Goal: Go to known website: Go to known website

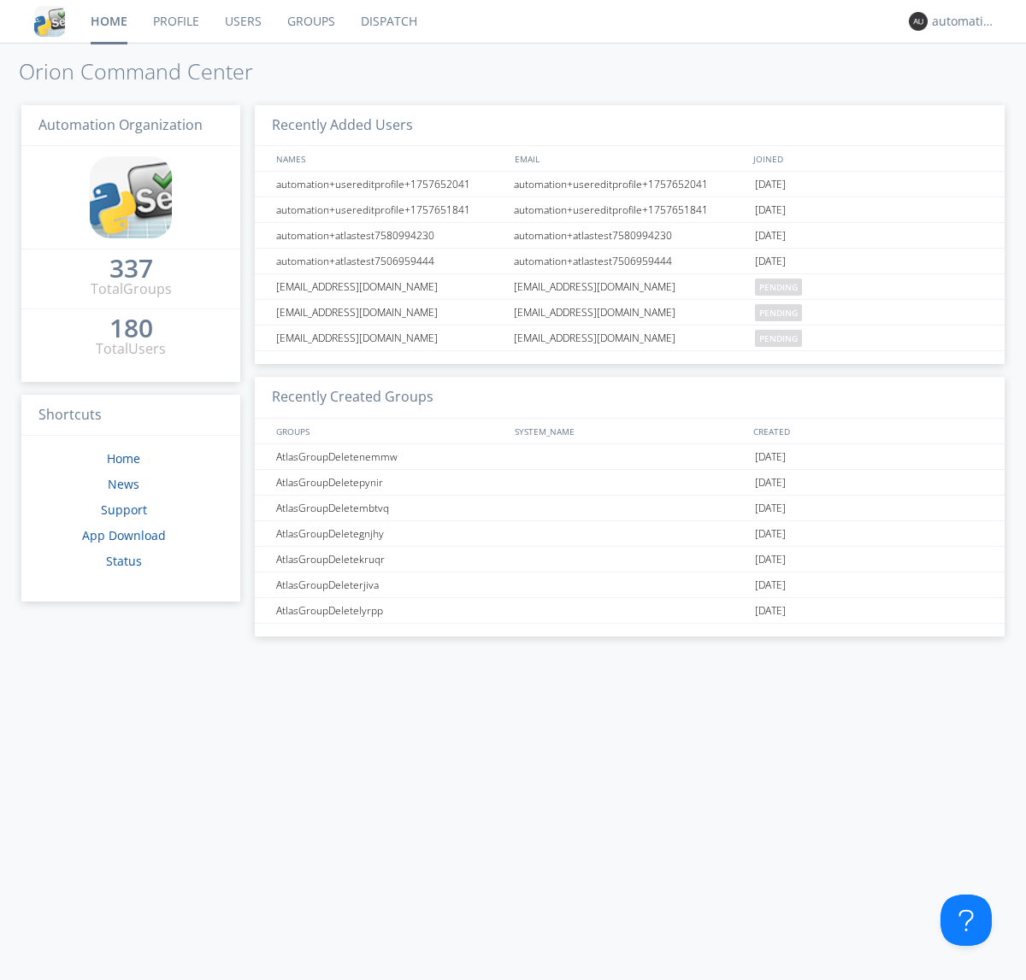
click at [387, 21] on link "Dispatch" at bounding box center [389, 21] width 82 height 43
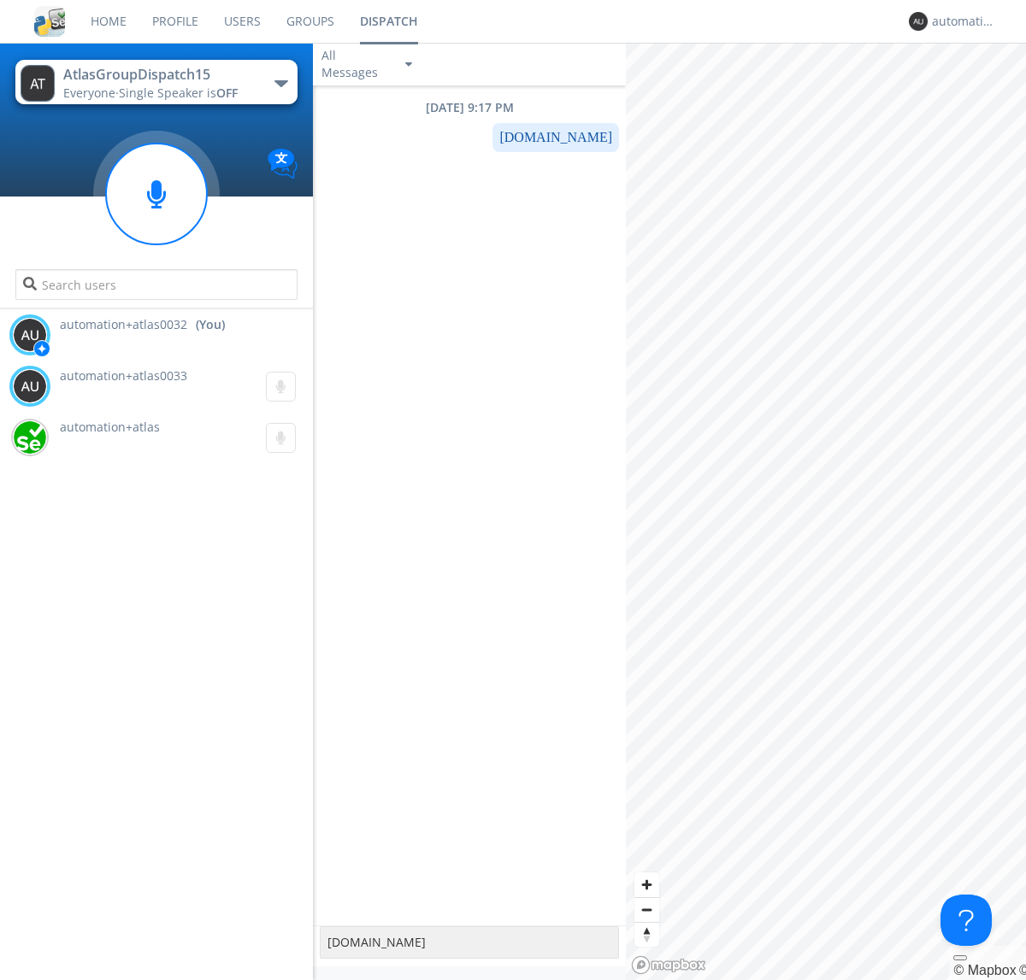
type textarea "[DOMAIN_NAME]"
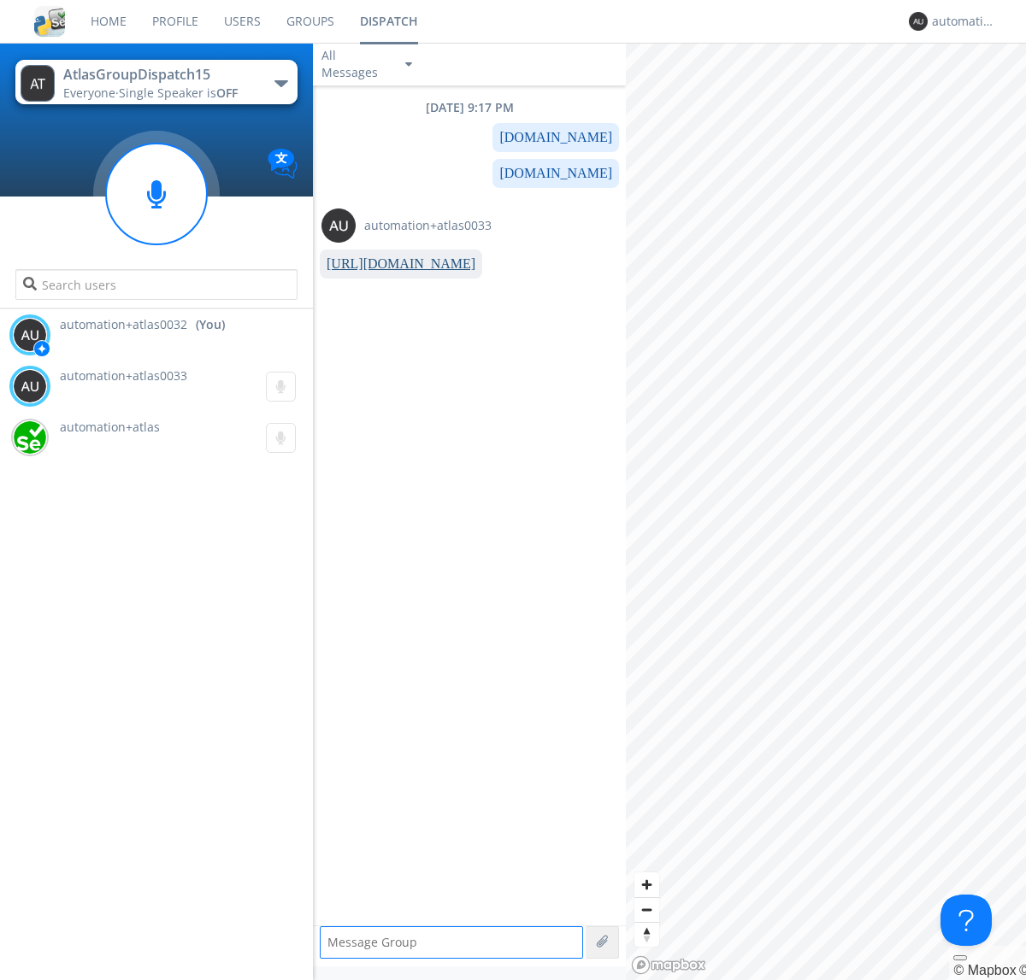
click at [394, 264] on link "[URL][DOMAIN_NAME]" at bounding box center [401, 263] width 149 height 15
click at [959, 21] on div "automation+atlas0032" at bounding box center [964, 21] width 64 height 17
